Goal: Check status: Check status

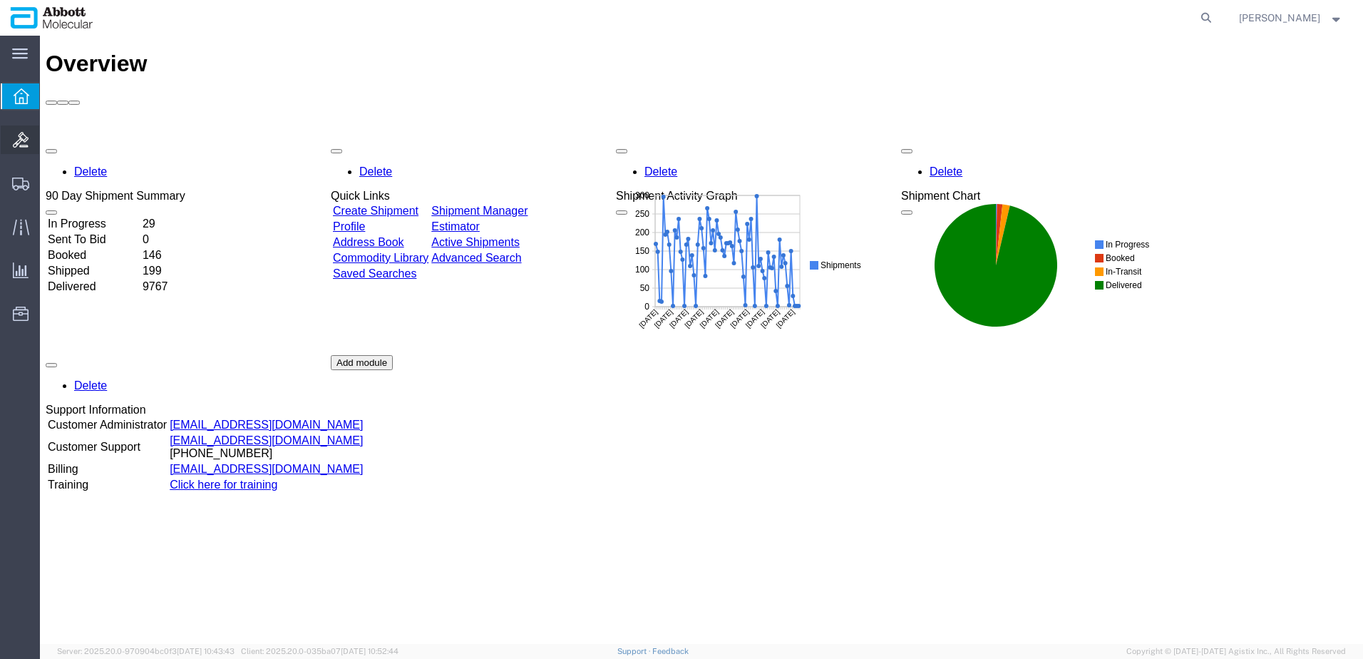
click at [49, 140] on span "Bids" at bounding box center [44, 139] width 10 height 29
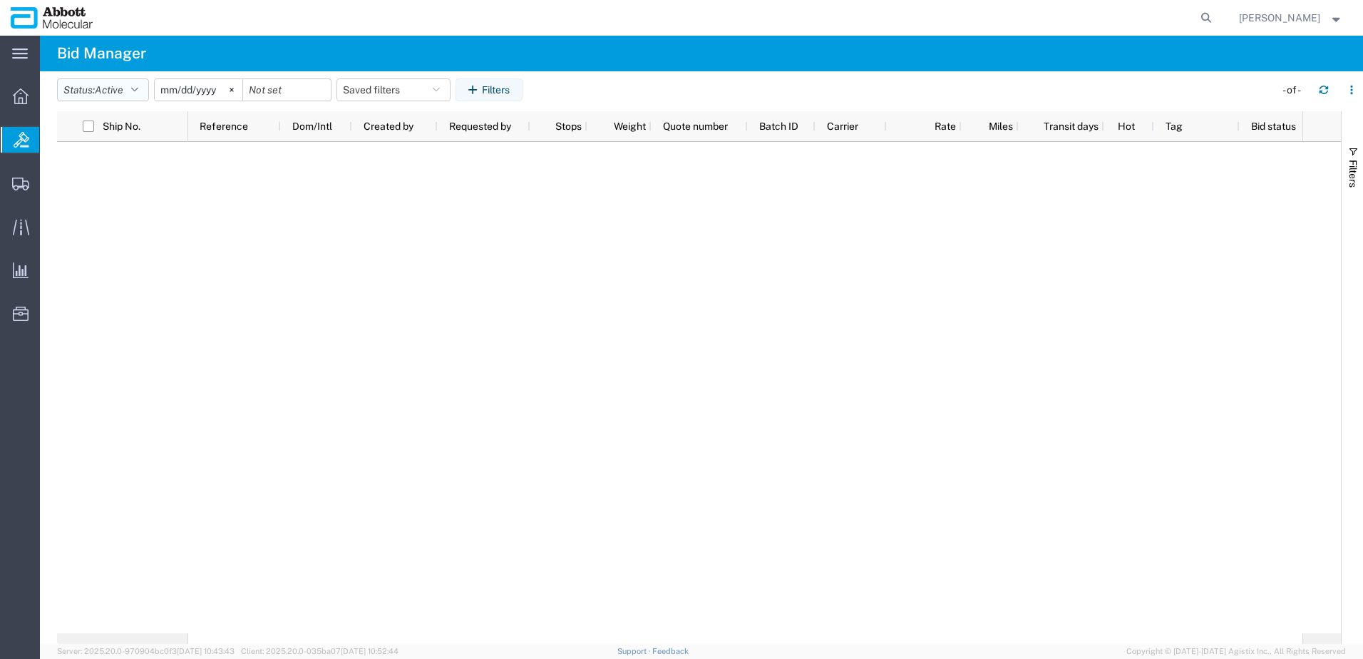
click at [138, 93] on icon "button" at bounding box center [134, 90] width 7 height 10
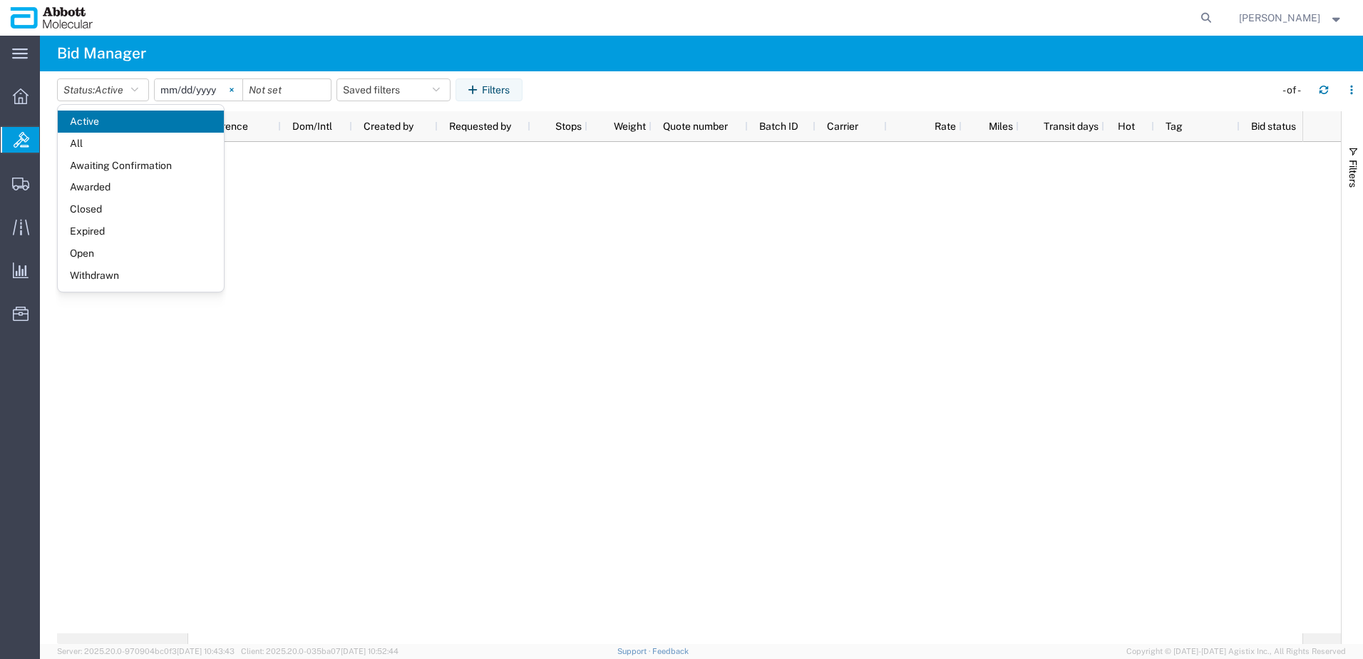
click at [227, 86] on svg-icon at bounding box center [231, 89] width 21 height 21
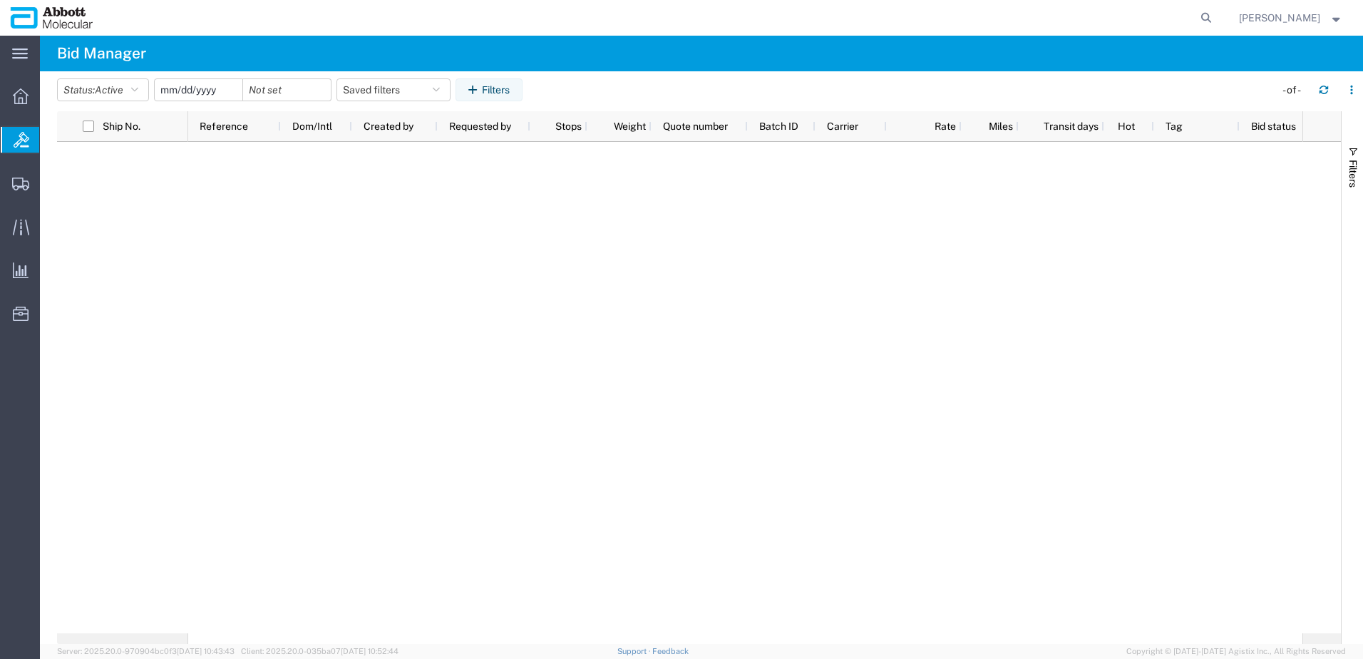
click at [208, 88] on input "date" at bounding box center [199, 89] width 88 height 21
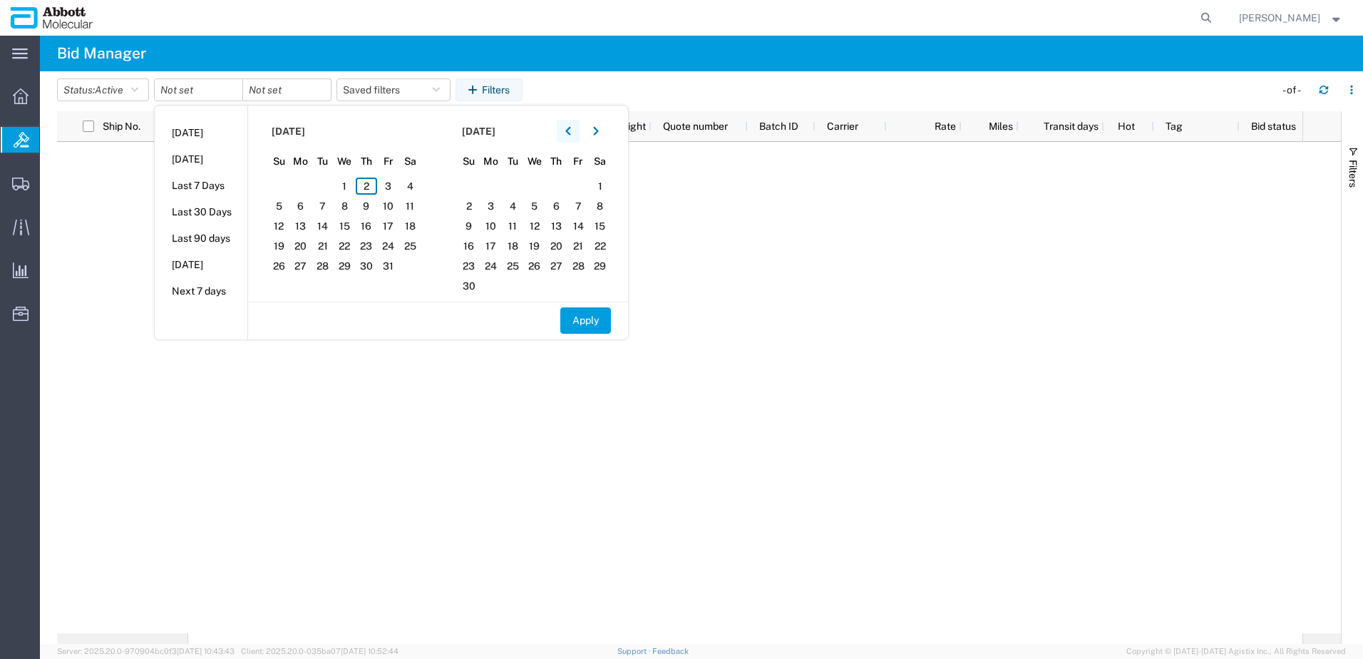
click at [567, 135] on button "button" at bounding box center [568, 131] width 23 height 23
click at [301, 187] on span "1" at bounding box center [301, 186] width 22 height 17
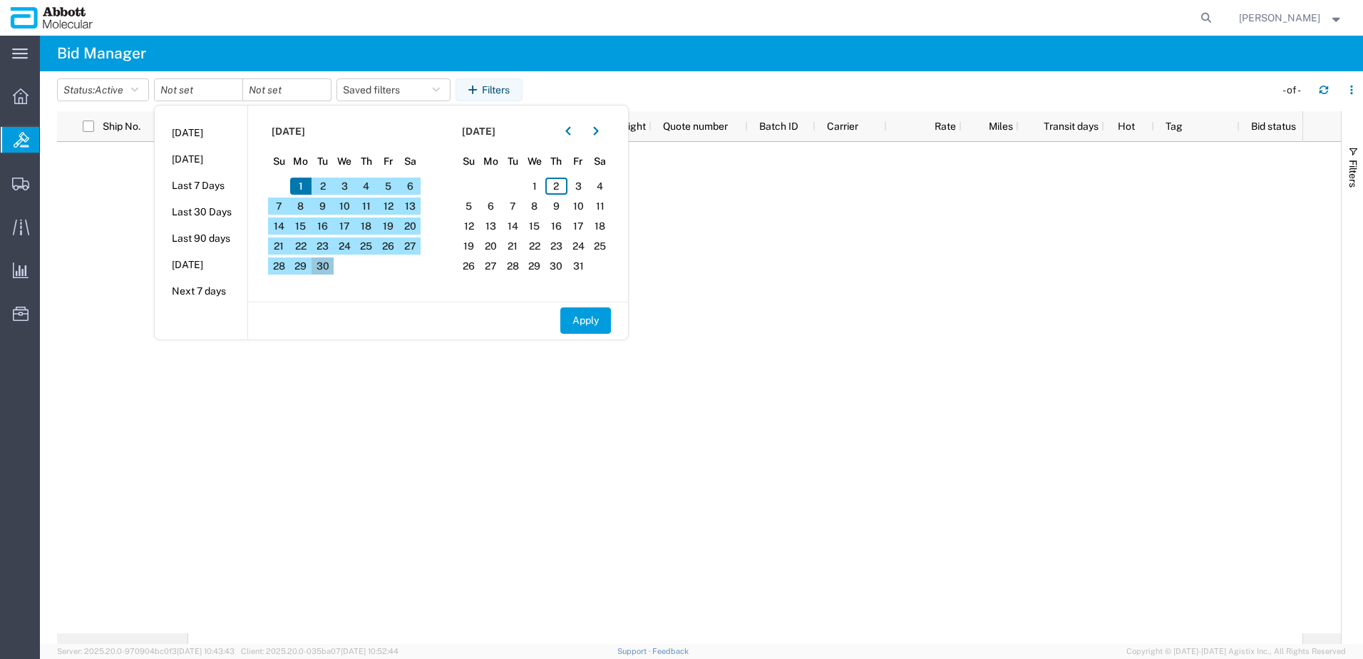
click at [320, 269] on span "30" at bounding box center [323, 265] width 22 height 17
click at [596, 324] on button "Apply" at bounding box center [585, 320] width 51 height 26
type input "2025-09-01"
type input "2025-09-30"
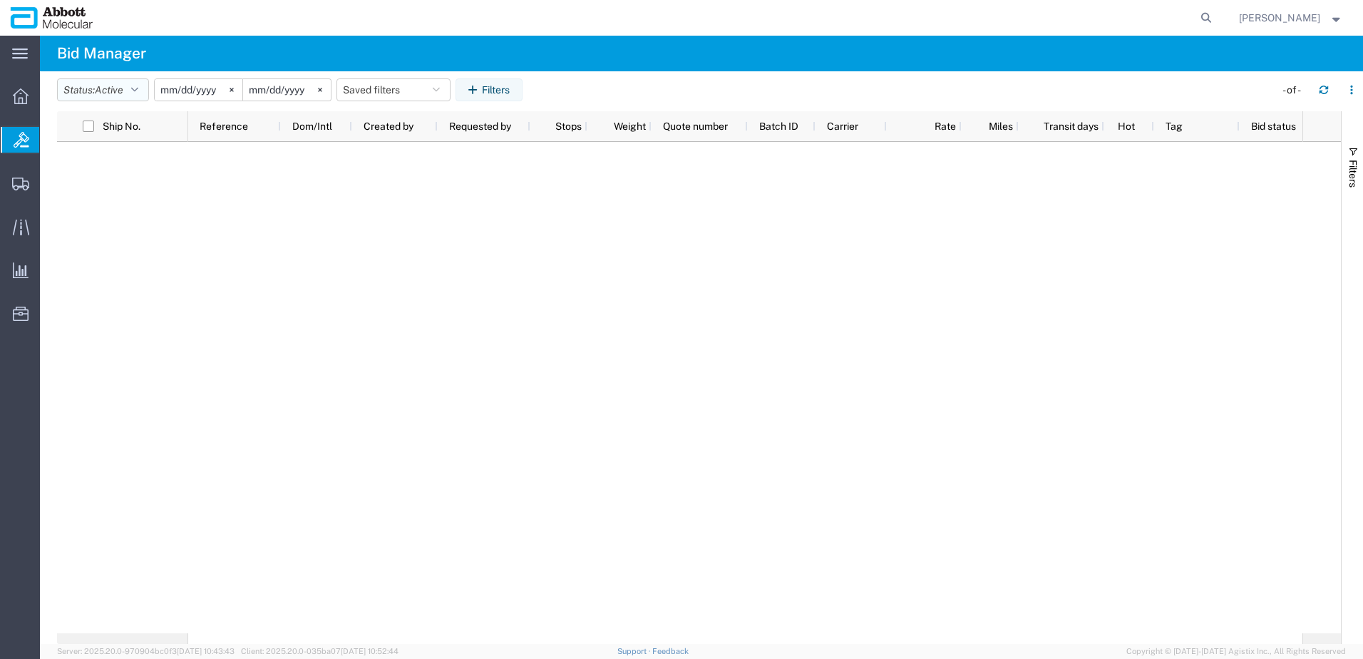
click at [109, 86] on span "Active" at bounding box center [109, 89] width 29 height 11
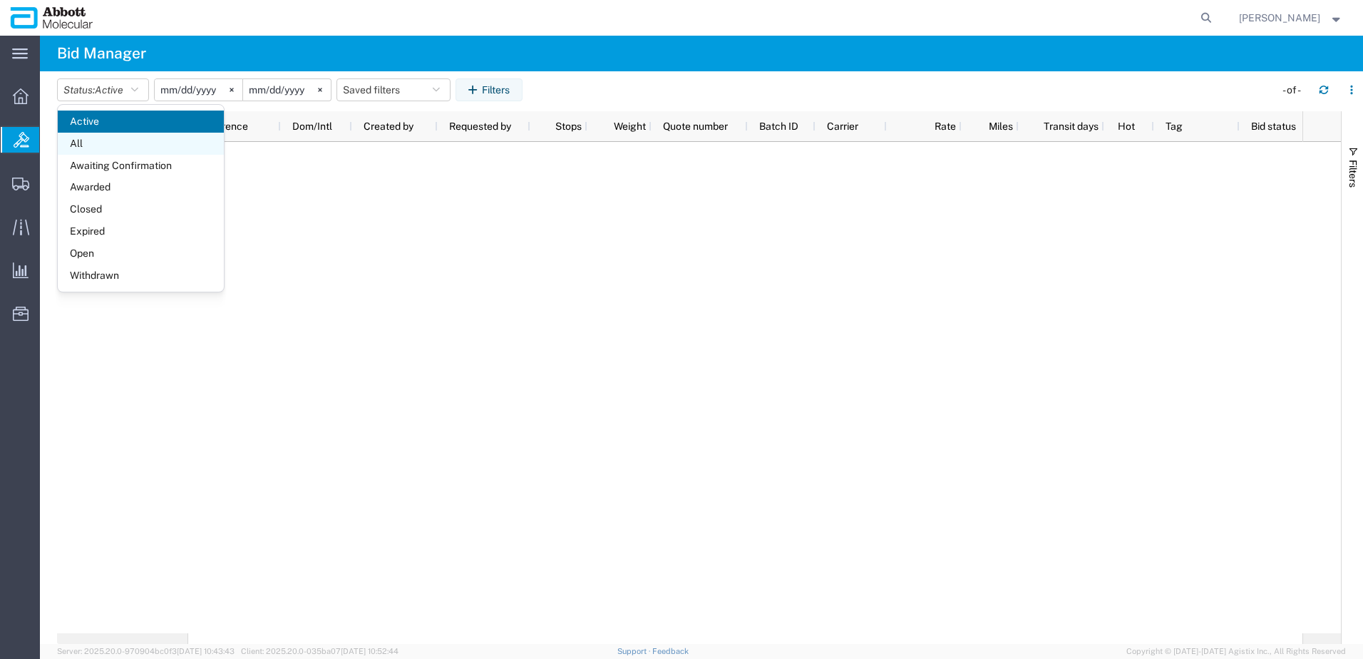
drag, startPoint x: 128, startPoint y: 133, endPoint x: 128, endPoint y: 143, distance: 10.0
click at [128, 143] on span "All" at bounding box center [141, 144] width 166 height 22
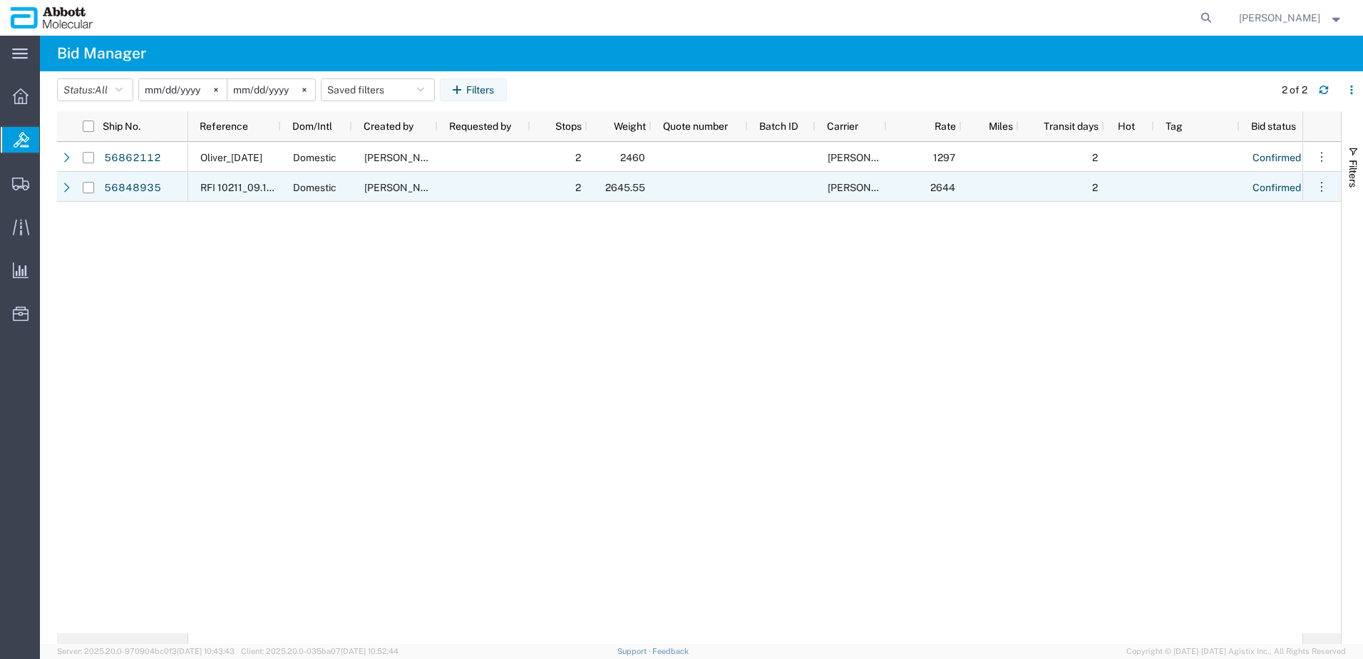
click at [68, 190] on icon at bounding box center [67, 188] width 10 height 10
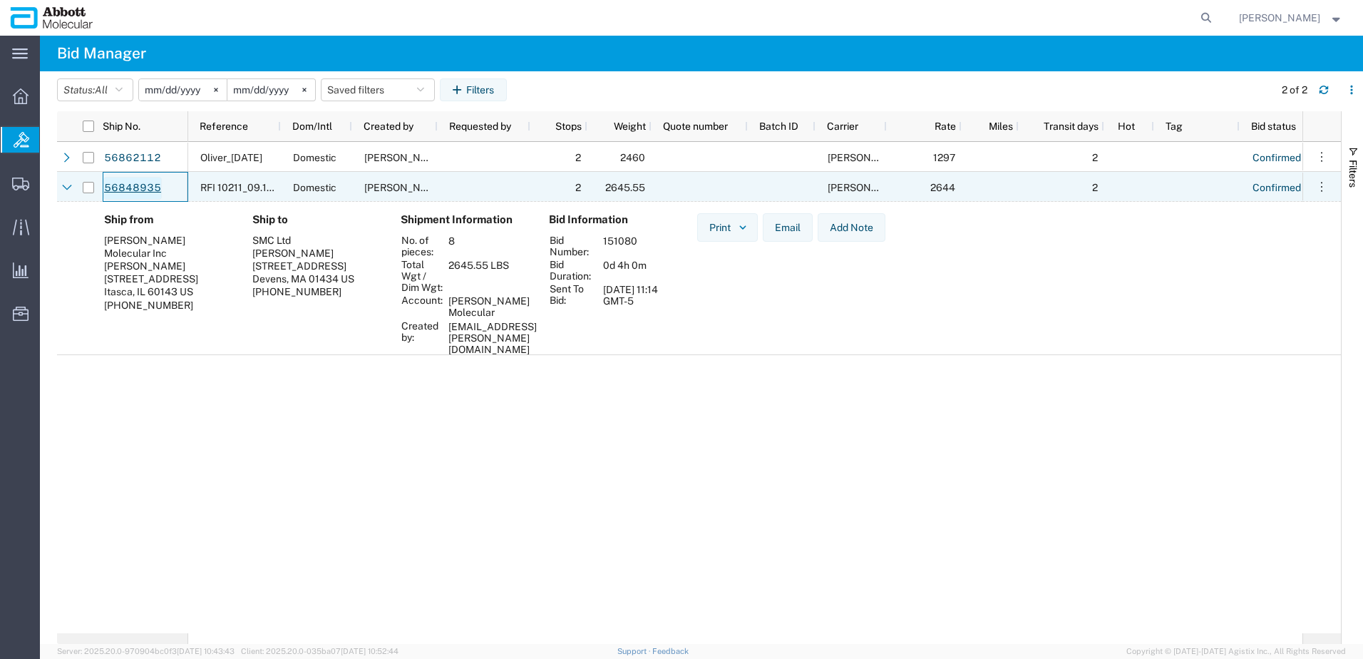
drag, startPoint x: 165, startPoint y: 187, endPoint x: 142, endPoint y: 188, distance: 23.5
click at [141, 188] on div "56848935" at bounding box center [146, 187] width 86 height 30
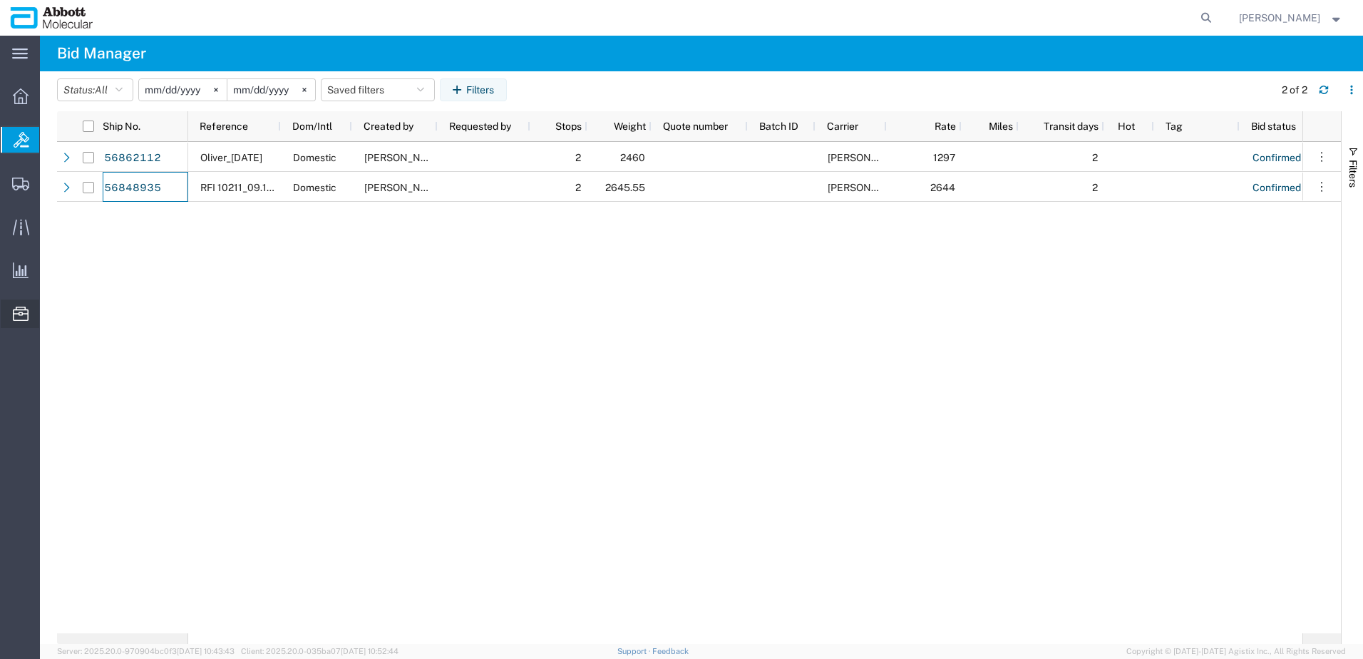
drag, startPoint x: 180, startPoint y: 190, endPoint x: 18, endPoint y: 319, distance: 207.6
click at [16, 320] on div "main_menu Created with Sketch. Collapse Menu Overview Bids Shipments Shipment M…" at bounding box center [681, 347] width 1363 height 623
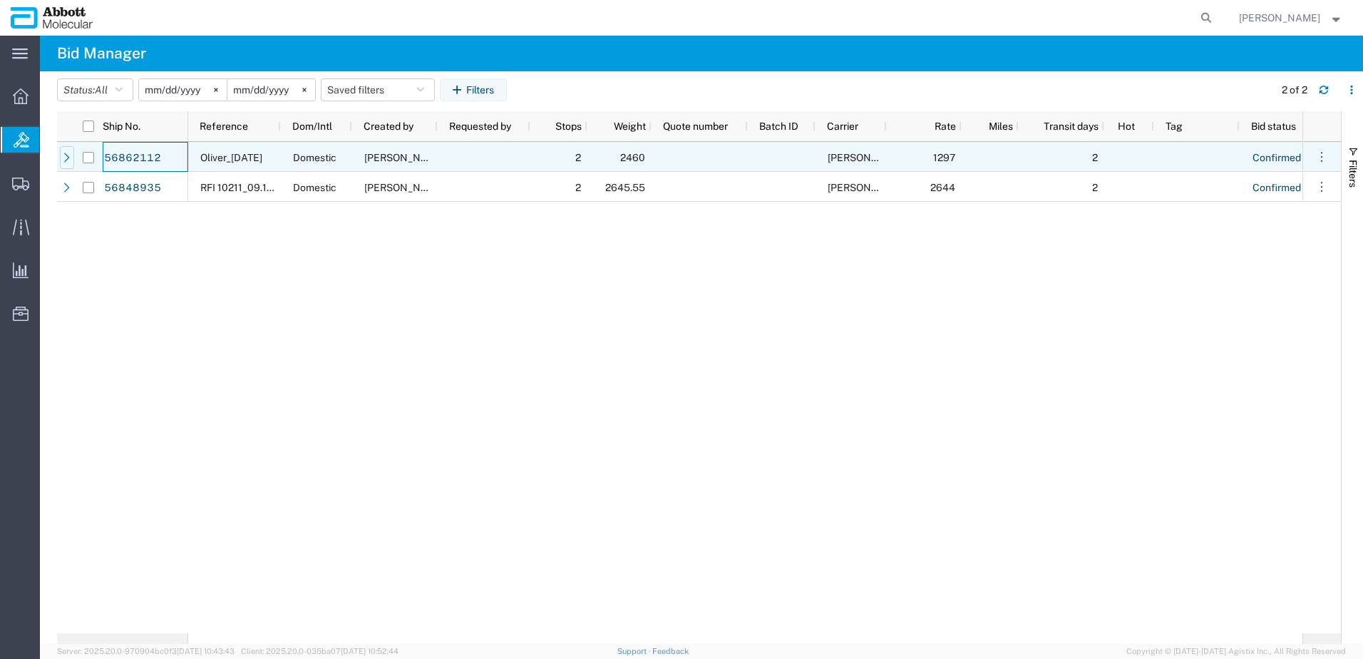
click at [66, 158] on icon at bounding box center [67, 158] width 10 height 10
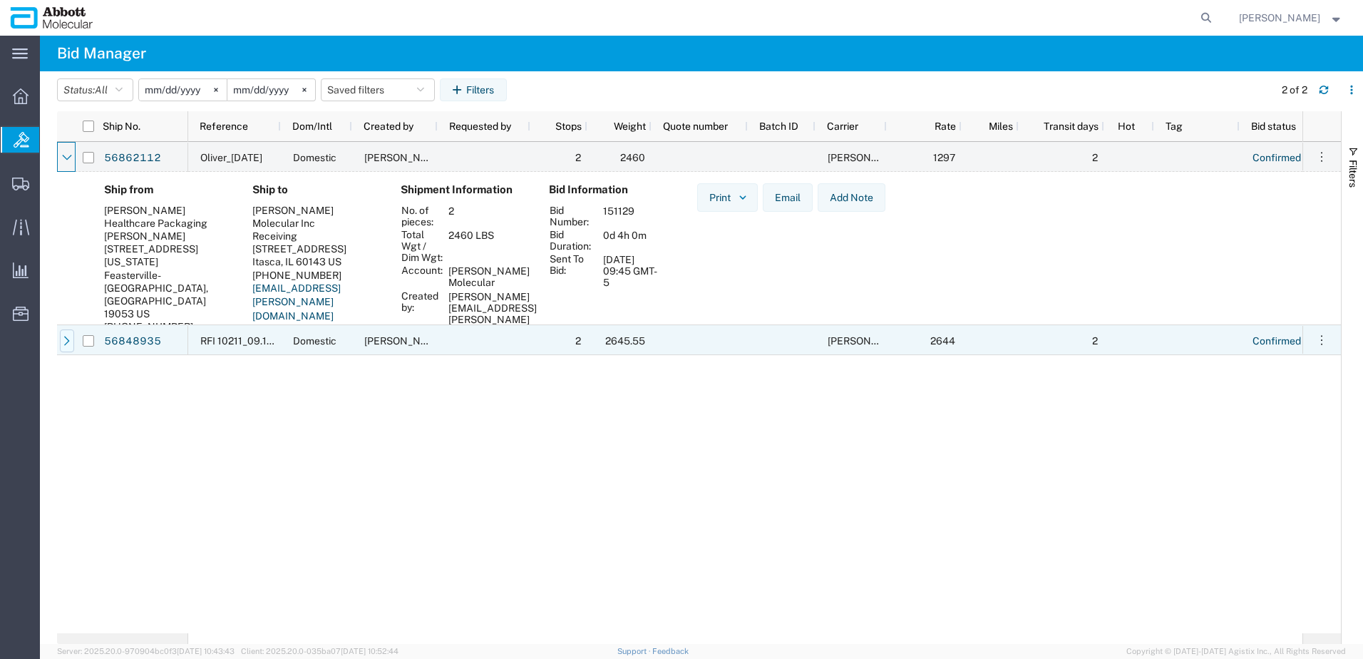
click at [63, 340] on icon at bounding box center [67, 341] width 10 height 10
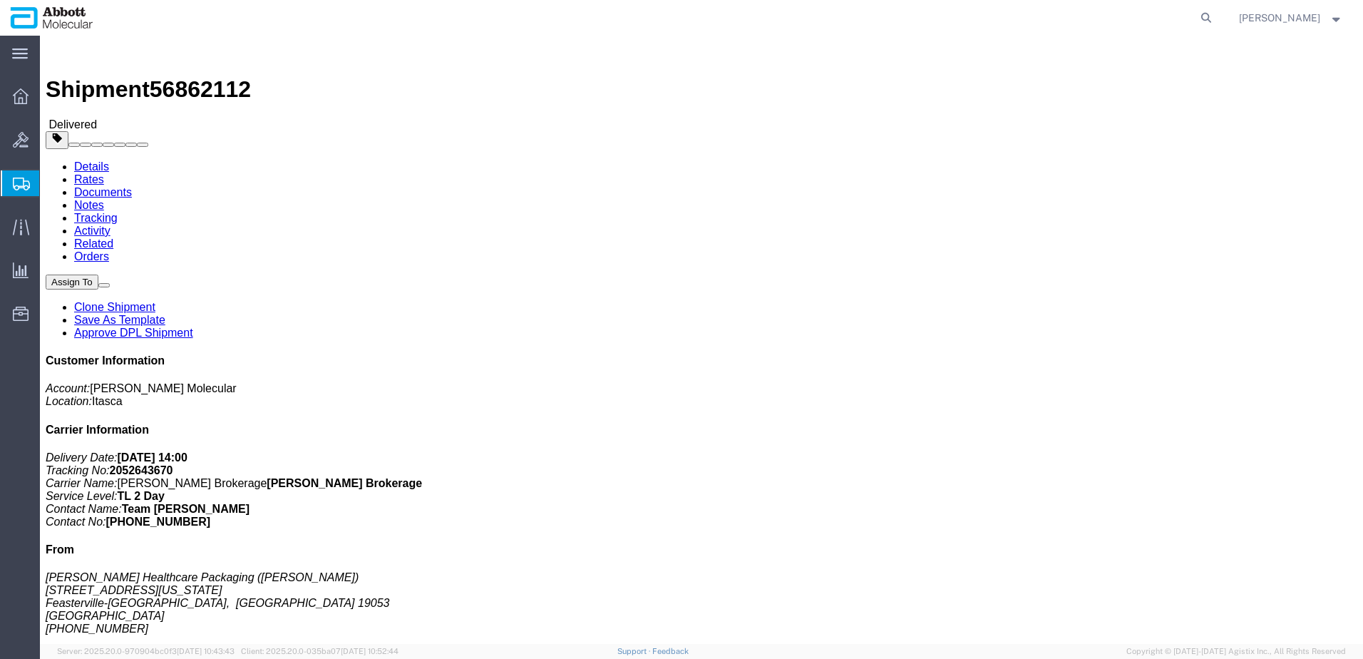
click span "56862112"
copy span "56862112"
click address "Oliver Healthcare Packaging (Chris Ewing) 905 Pennsylvania Blvd. Feasterville-T…"
drag, startPoint x: 13, startPoint y: 178, endPoint x: 122, endPoint y: 178, distance: 109.1
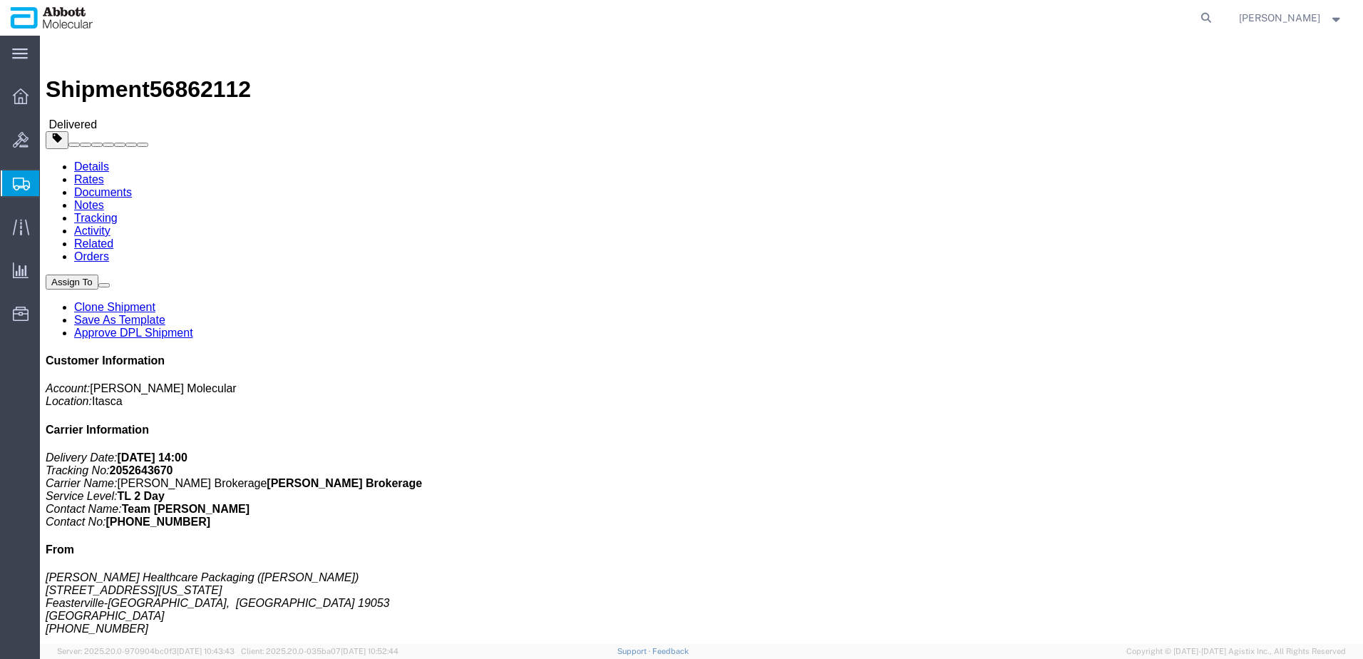
click div "Ship From Oliver Healthcare Packaging (Chris Ewing) 905 Pennsylvania Blvd. Feas…"
copy address "Feasterville-Trevose, PA"
click address "Abbott Molecular Inc (Receiving) 1015 W Devon Ave Itasca, IL 60143 United State…"
drag, startPoint x: 269, startPoint y: 180, endPoint x: 312, endPoint y: 179, distance: 43.5
click div "Ship To Abbott Molecular Inc (Receiving) 1015 W Devon Ave Itasca, IL 60143 Unit…"
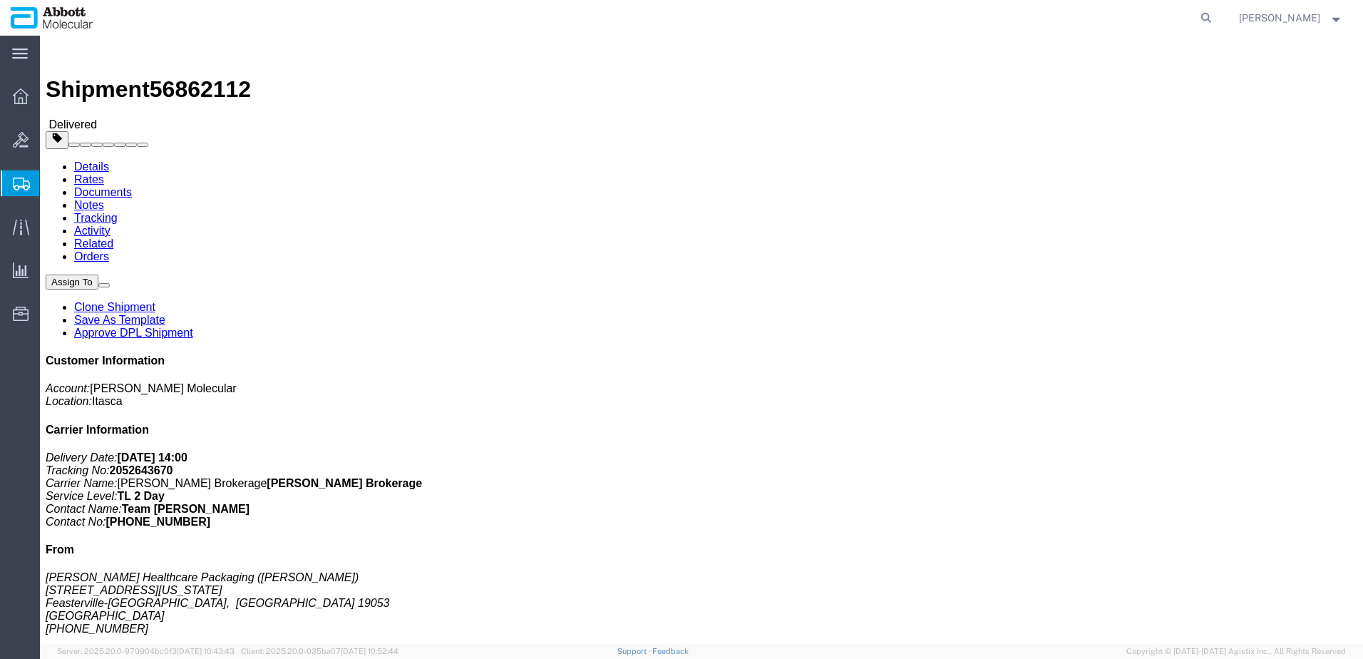
copy address "Itasca, IL"
click link "Rates"
click span "56848935"
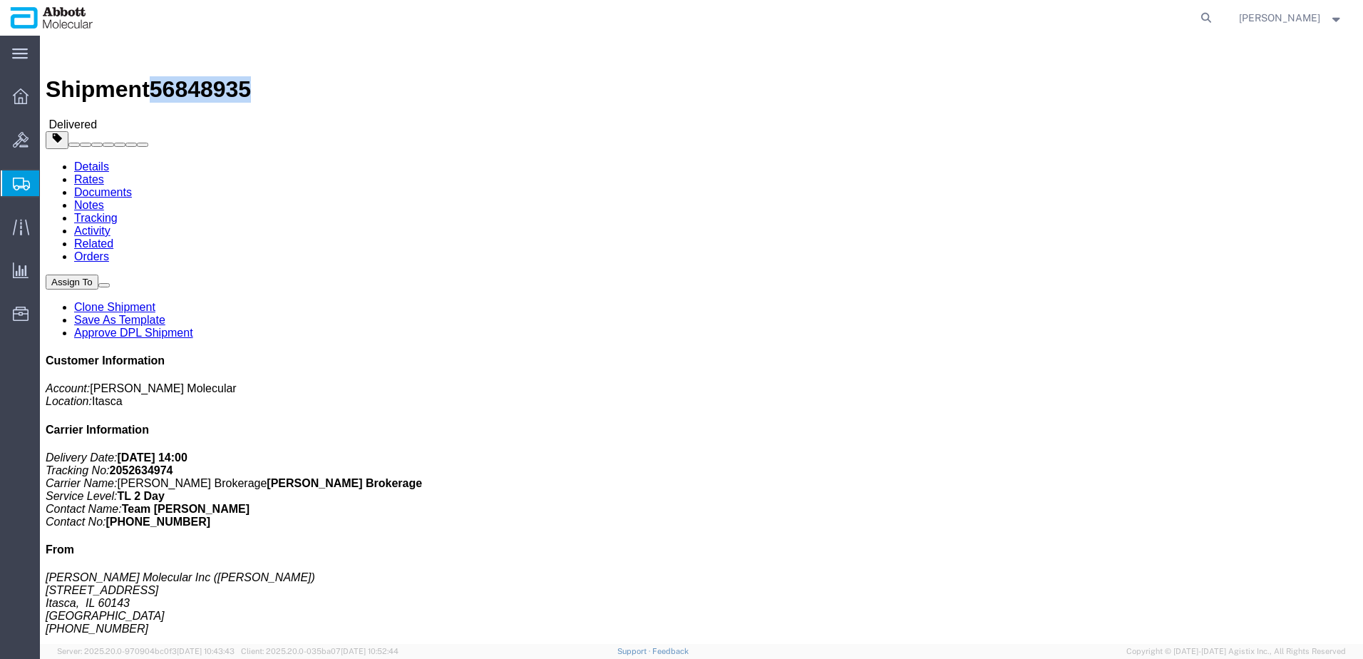
click span "56848935"
click address "Abbott Molecular Inc (Raza Khan) 1015 W Devon Ave Itasca, IL 60143 United State…"
drag, startPoint x: 264, startPoint y: 153, endPoint x: 271, endPoint y: 174, distance: 21.9
click div "Ship To SMC Ltd (Jeffery Boston) 18 Independence Drive Devens, MA 01434 United …"
drag, startPoint x: 271, startPoint y: 176, endPoint x: 325, endPoint y: 183, distance: 54.7
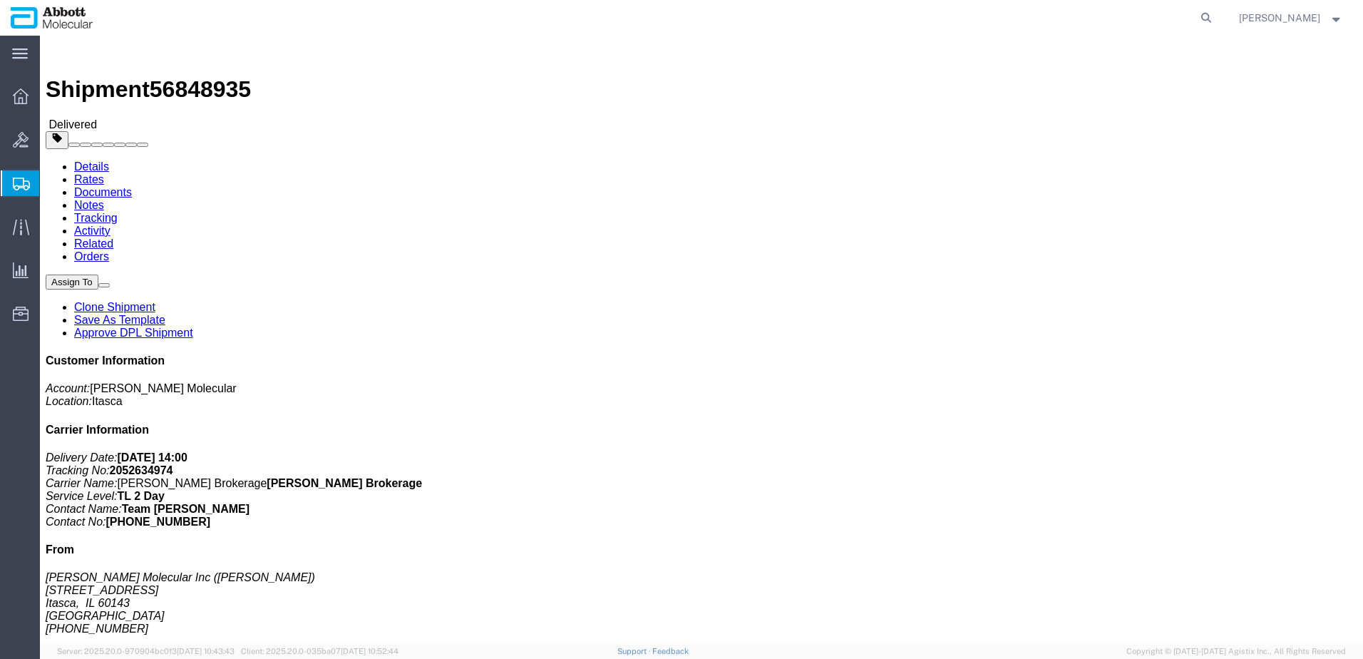
click div "Ship To SMC Ltd (Jeffery Boston) 18 Independence Drive Devens, MA 01434 United …"
copy address "Devens, MA"
click link "Rates"
